Goal: Task Accomplishment & Management: Use online tool/utility

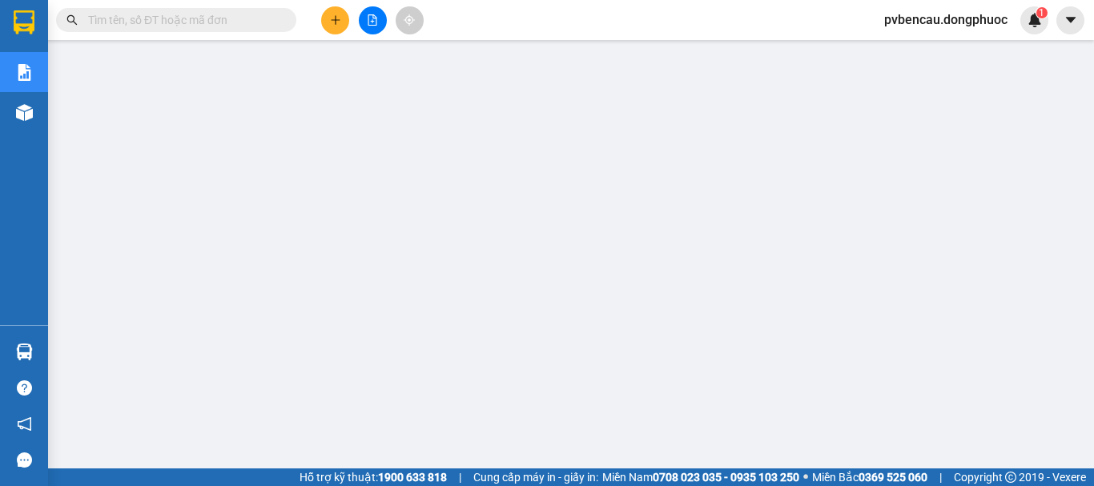
scroll to position [110, 0]
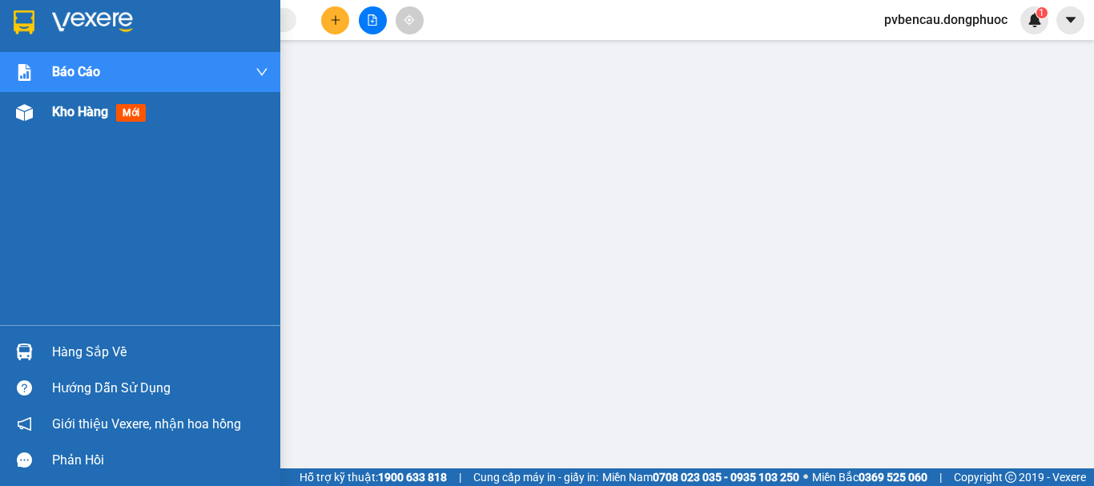
click at [64, 110] on span "Kho hàng" at bounding box center [80, 111] width 56 height 15
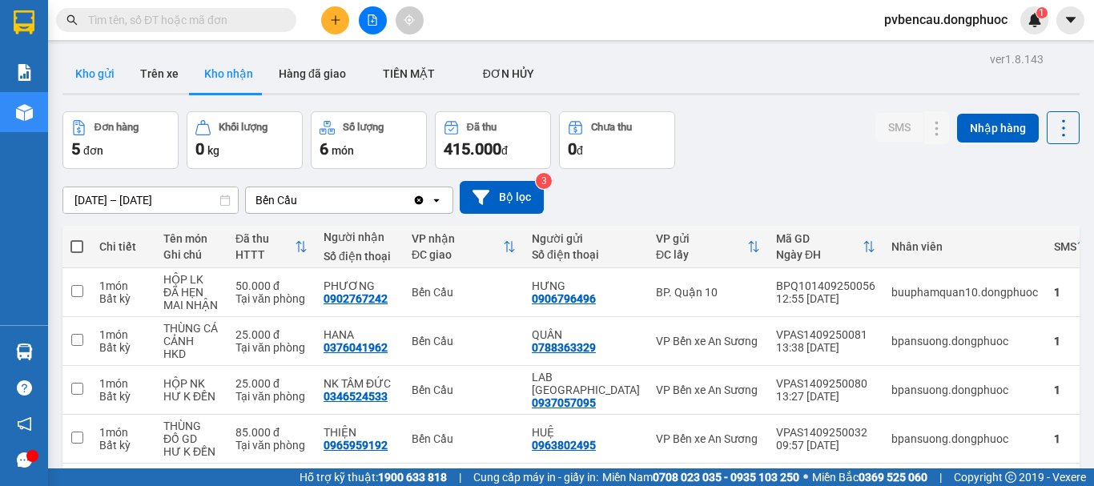
click at [113, 71] on button "Kho gửi" at bounding box center [94, 73] width 65 height 38
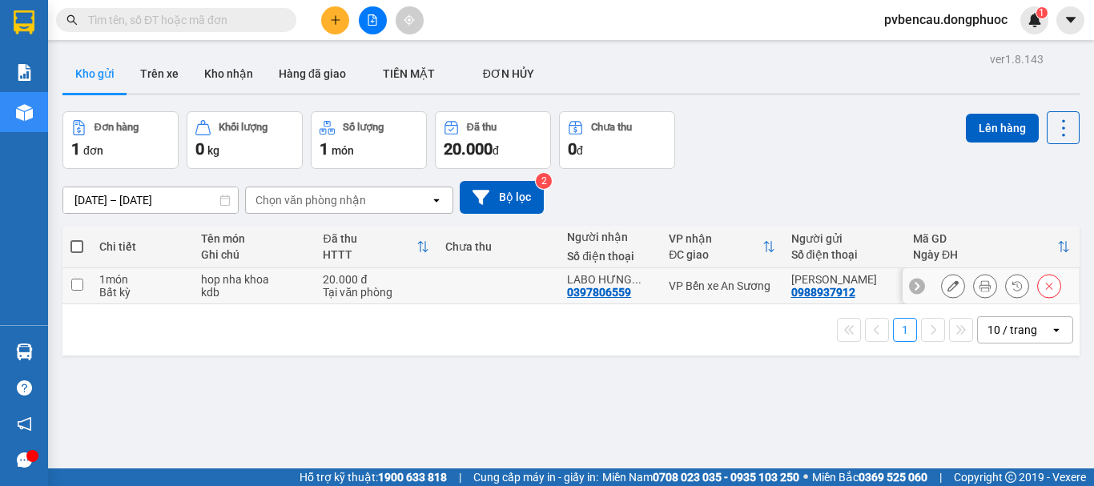
click at [308, 295] on td "hop nha khoa kdb" at bounding box center [254, 286] width 122 height 36
checkbox input "true"
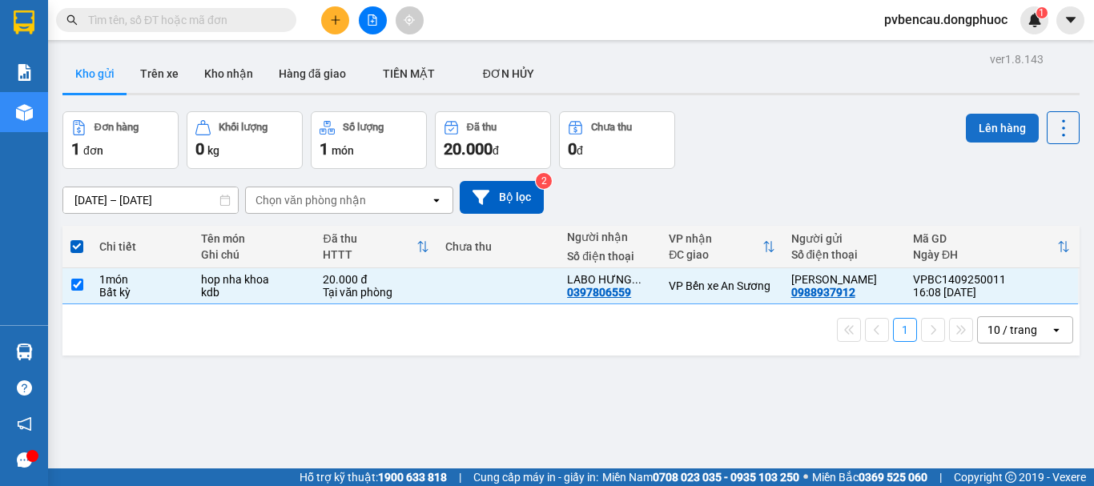
click at [1003, 123] on button "Lên hàng" at bounding box center [1002, 128] width 73 height 29
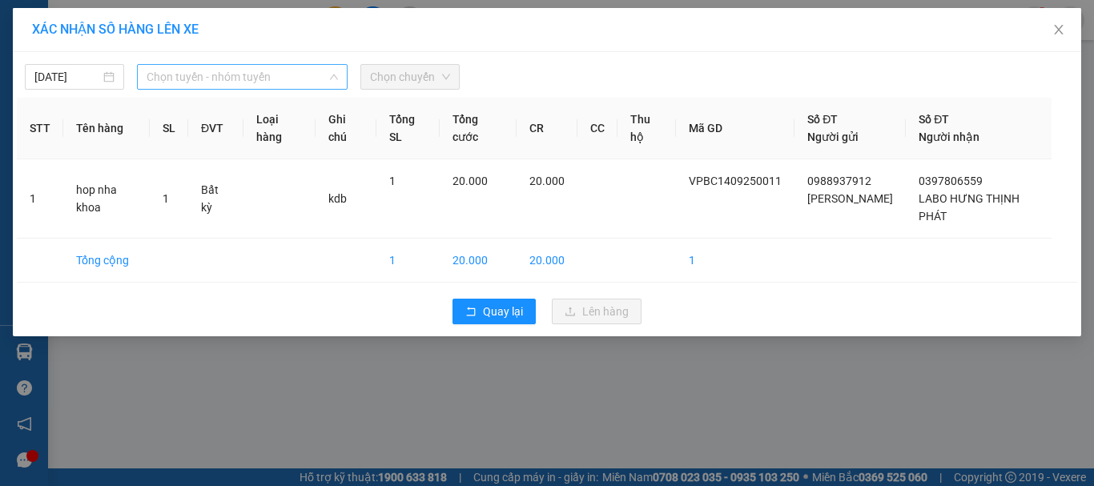
click at [280, 86] on span "Chọn tuyến - nhóm tuyến" at bounding box center [242, 77] width 191 height 24
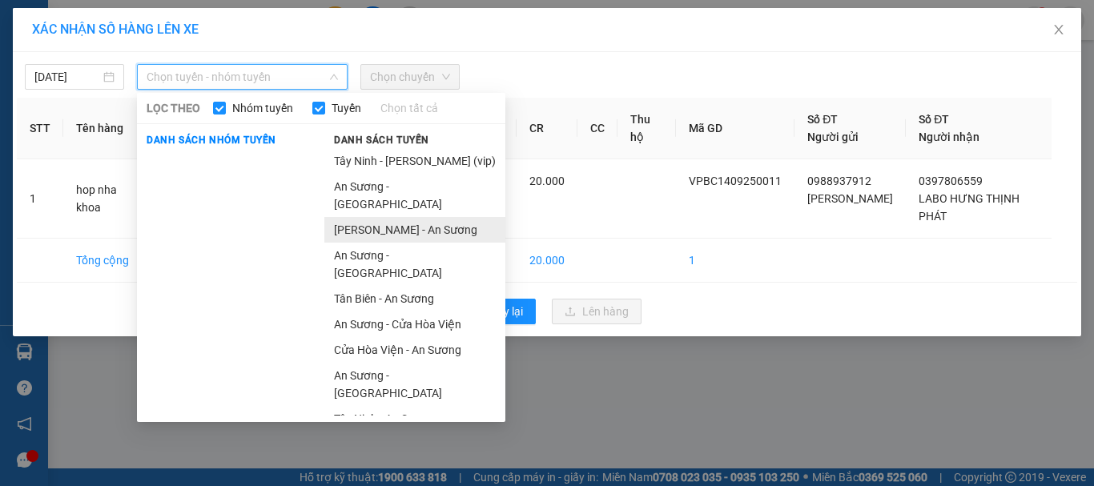
click at [392, 217] on li "[PERSON_NAME] - An Sương" at bounding box center [414, 230] width 181 height 26
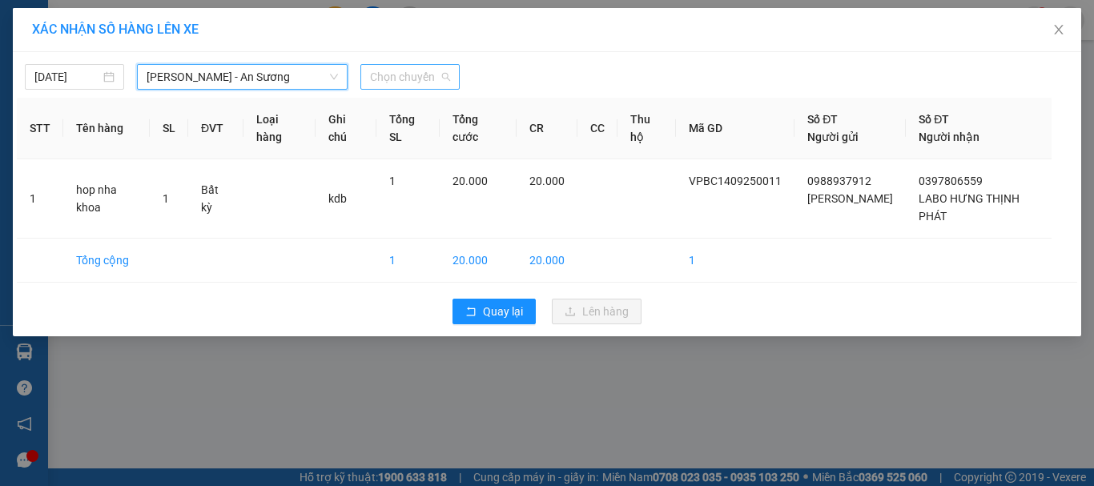
click at [404, 81] on span "Chọn chuyến" at bounding box center [410, 77] width 80 height 24
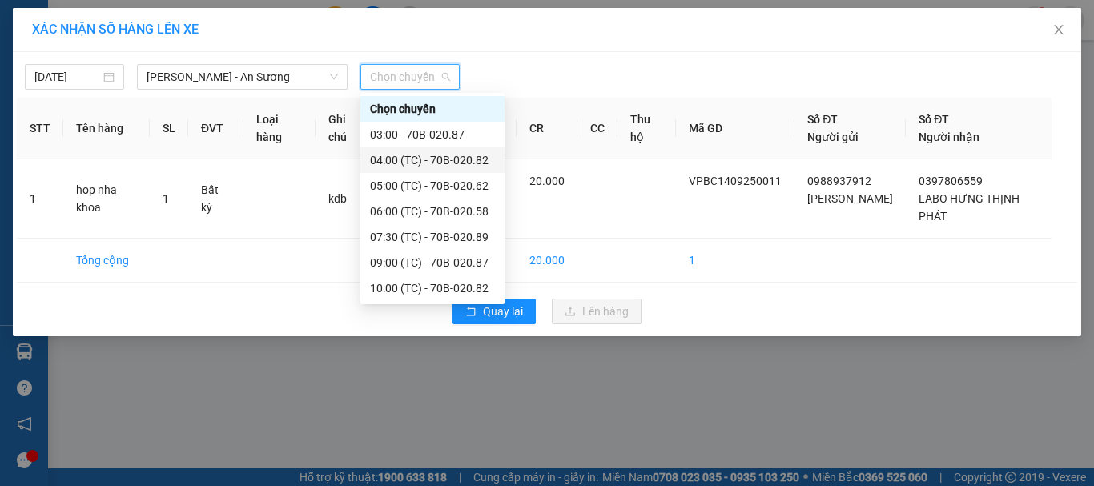
click at [435, 164] on div "04:00 (TC) - 70B-020.82" at bounding box center [432, 160] width 125 height 18
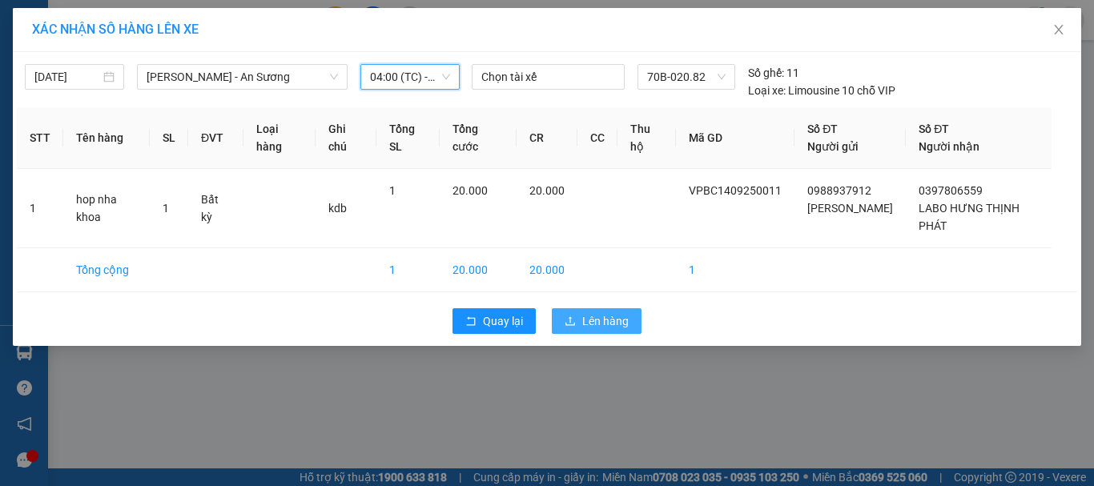
click at [601, 312] on span "Lên hàng" at bounding box center [605, 321] width 46 height 18
